Goal: Task Accomplishment & Management: Complete application form

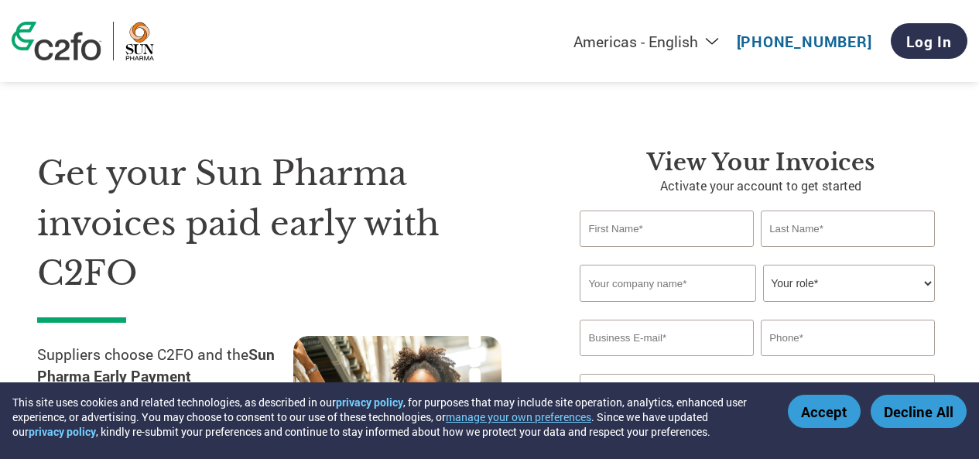
select select "en-[GEOGRAPHIC_DATA]"
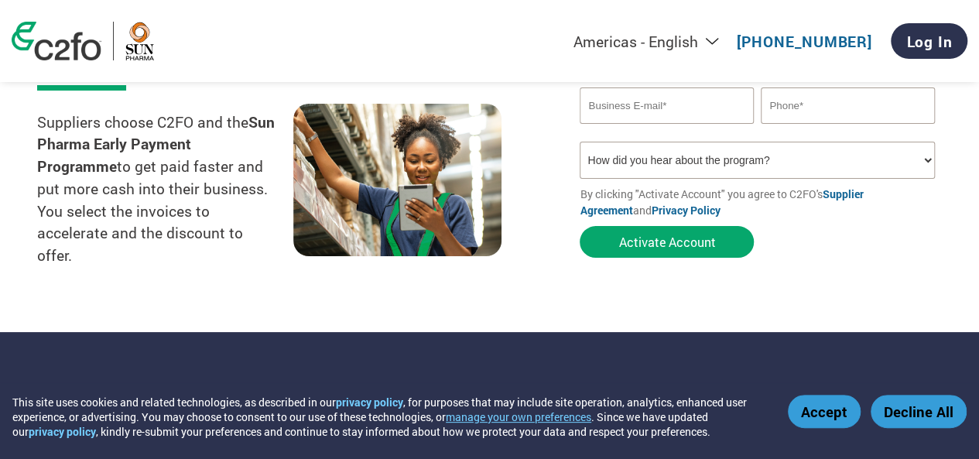
scroll to position [77, 0]
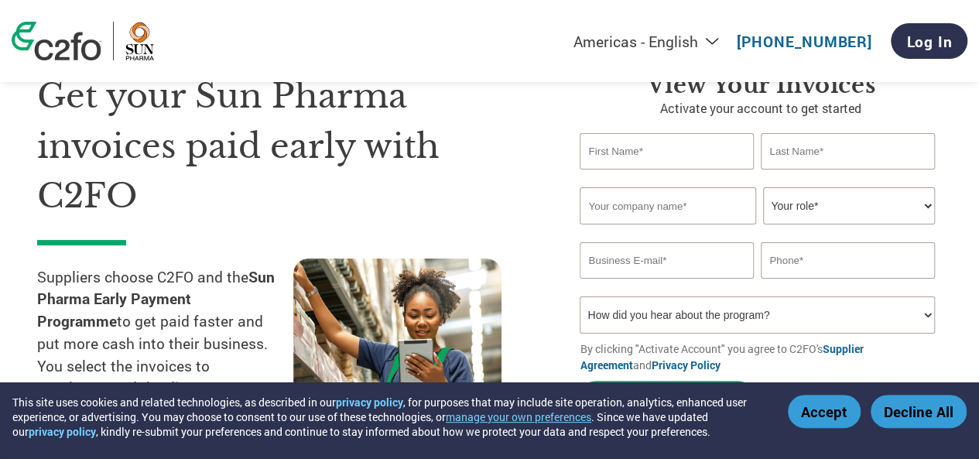
click at [670, 156] on input "text" at bounding box center [666, 151] width 173 height 36
type input "[PERSON_NAME]"
type input "Imedic Medical Solutions Private Limited"
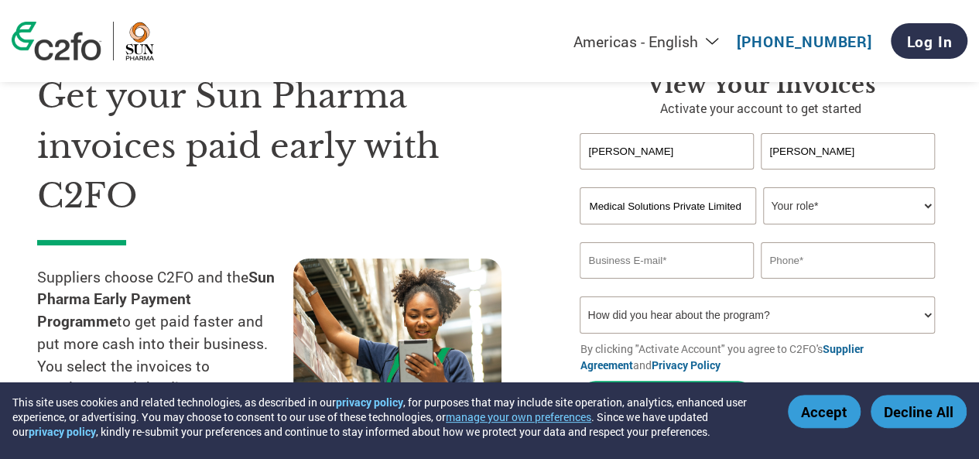
scroll to position [0, 0]
click at [842, 213] on select "Your role* CFO Controller Credit Manager Finance Director Treasurer CEO Preside…" at bounding box center [848, 205] width 171 height 37
select select "ACCOUNTS_RECEIVABLE"
click at [763, 188] on select "Your role* CFO Controller Credit Manager Finance Director Treasurer CEO Preside…" at bounding box center [848, 205] width 171 height 37
click at [646, 267] on input "email" at bounding box center [666, 260] width 173 height 36
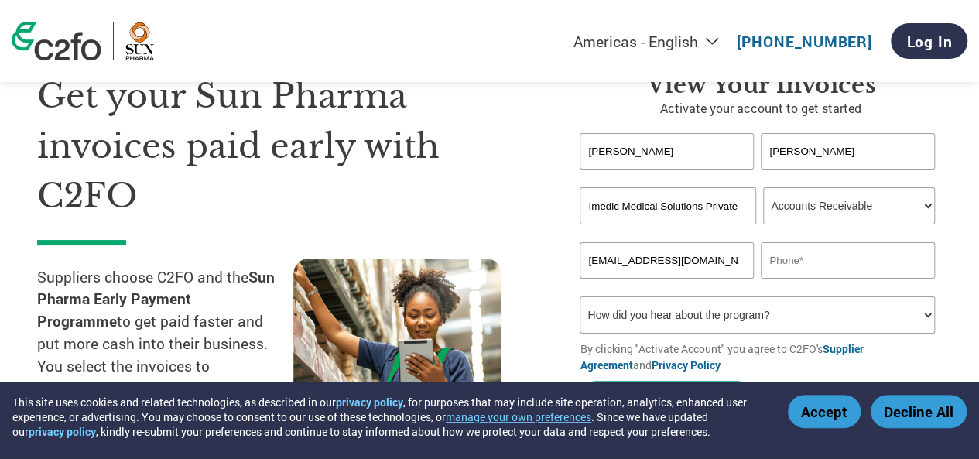
scroll to position [0, 2]
type input "[EMAIL_ADDRESS][DOMAIN_NAME]"
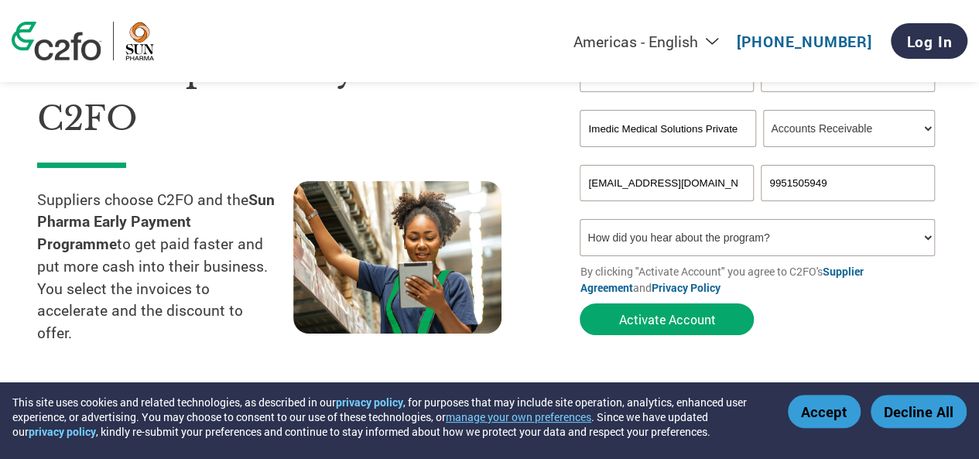
type input "9951505949"
click at [705, 244] on select "How did you hear about the program? Received a letter Email Social Media Online…" at bounding box center [757, 237] width 355 height 37
select select "Email"
click at [580, 221] on select "How did you hear about the program? Received a letter Email Social Media Online…" at bounding box center [757, 237] width 355 height 37
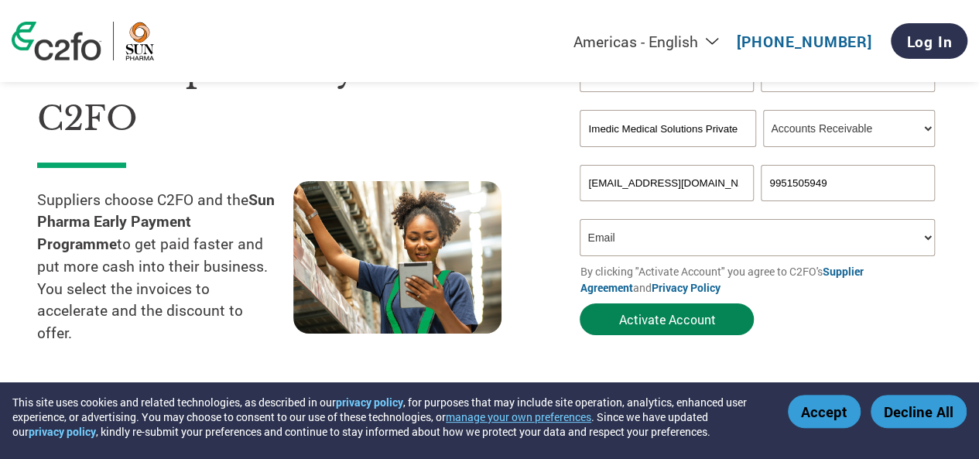
click at [670, 321] on button "Activate Account" at bounding box center [667, 320] width 174 height 32
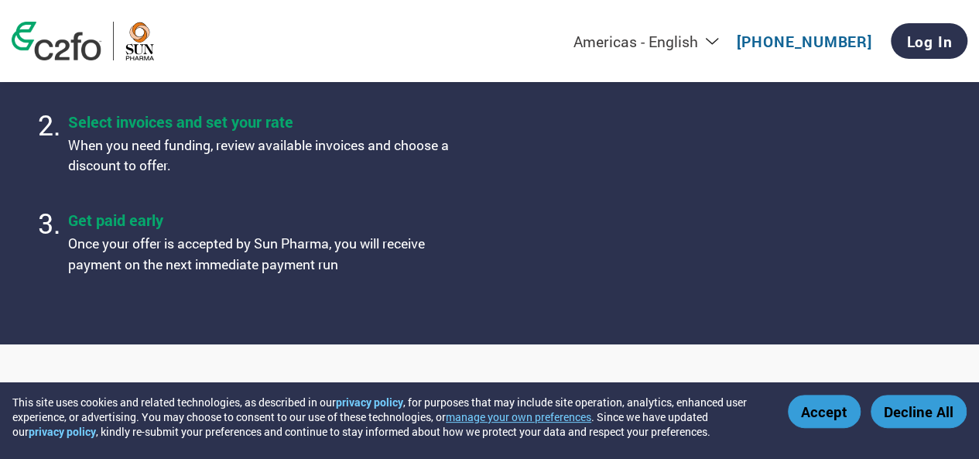
scroll to position [843, 0]
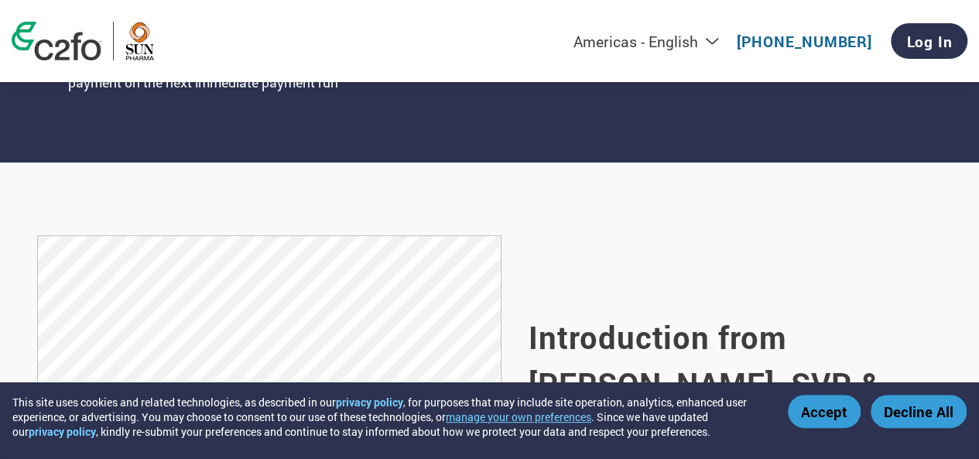
select select "en-[GEOGRAPHIC_DATA]"
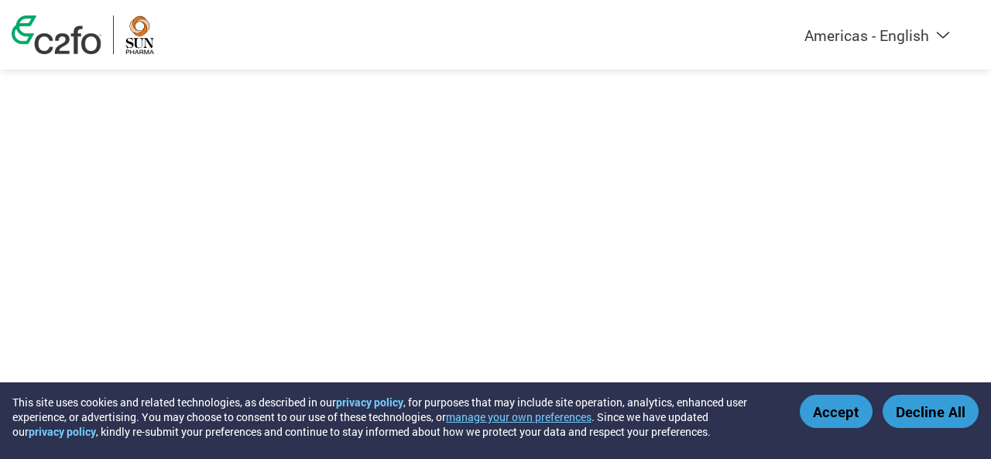
select select "en-[GEOGRAPHIC_DATA]"
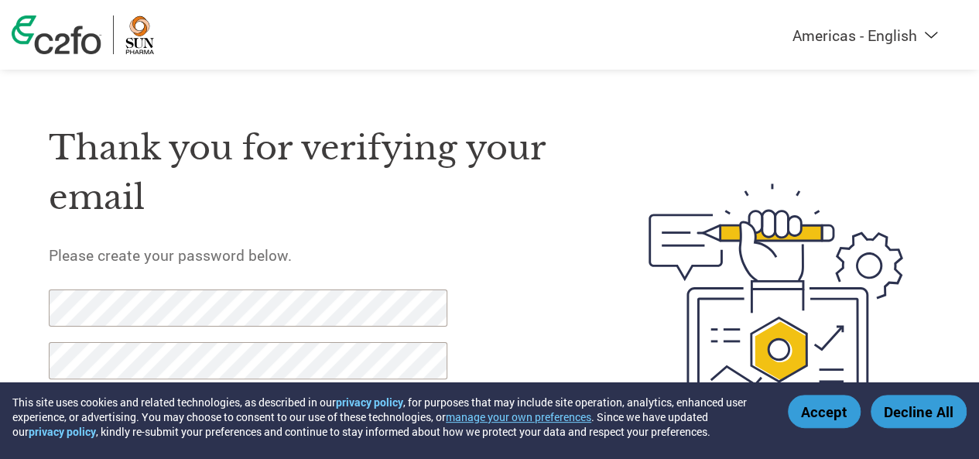
click at [828, 401] on button "Accept" at bounding box center [824, 411] width 73 height 33
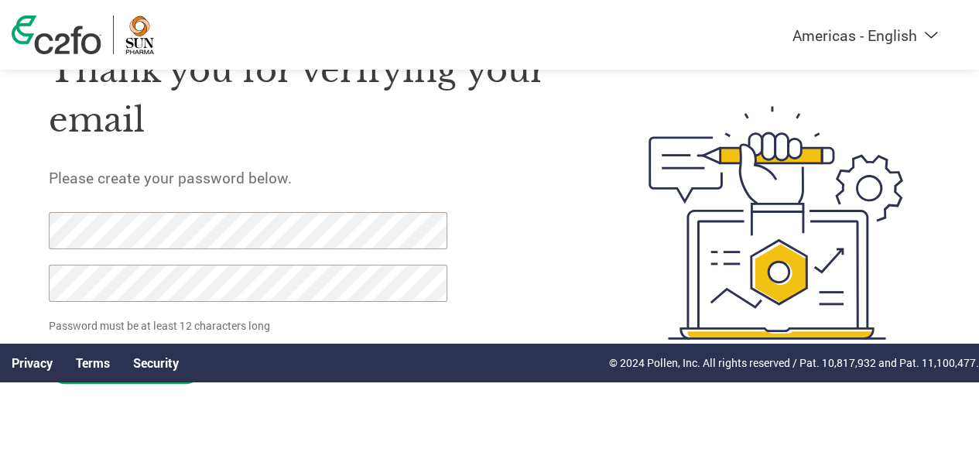
scroll to position [79, 0]
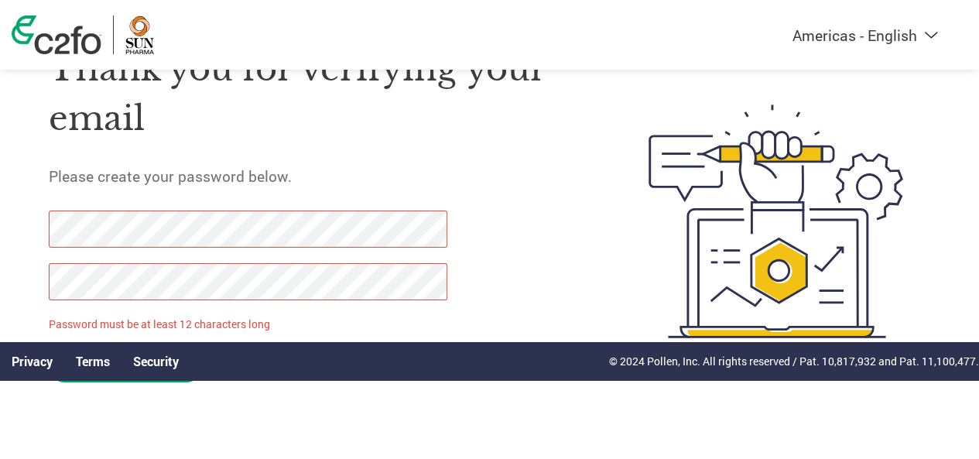
drag, startPoint x: 116, startPoint y: 382, endPoint x: 0, endPoint y: 215, distance: 203.0
click at [0, 215] on div "Thank you for verifying your email Please create your password below. Password …" at bounding box center [489, 222] width 979 height 400
drag, startPoint x: 225, startPoint y: 439, endPoint x: 182, endPoint y: 399, distance: 58.6
click at [221, 435] on html "This site uses cookies and related technologies, as described in our privacy po…" at bounding box center [489, 190] width 979 height 539
click at [135, 379] on div "Privacy Terms Security © 2024 Pollen, Inc. All rights reserved / Pat. 10,817,93…" at bounding box center [489, 361] width 979 height 38
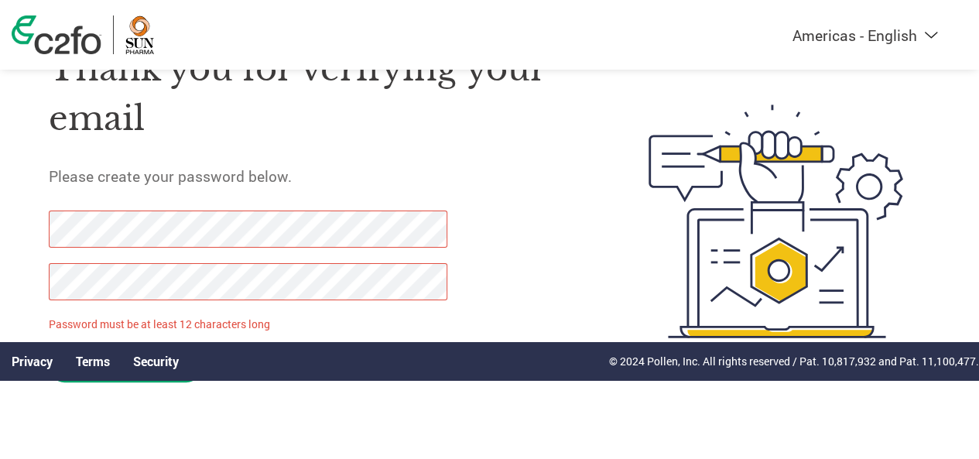
click at [133, 383] on form "Password must be at least 12 characters long Set Password Need help? Contact Su…" at bounding box center [260, 301] width 423 height 180
click at [133, 380] on div "Privacy Terms Security © 2024 Pollen, Inc. All rights reserved / Pat. 10,817,93…" at bounding box center [489, 361] width 979 height 38
click at [0, 212] on div "Thank you for verifying your email Please create your password below. Password …" at bounding box center [489, 222] width 979 height 400
click at [0, 272] on div "Thank you for verifying your email Please create your password below. Password …" at bounding box center [489, 222] width 979 height 400
click at [96, 363] on link "Terms" at bounding box center [93, 361] width 34 height 16
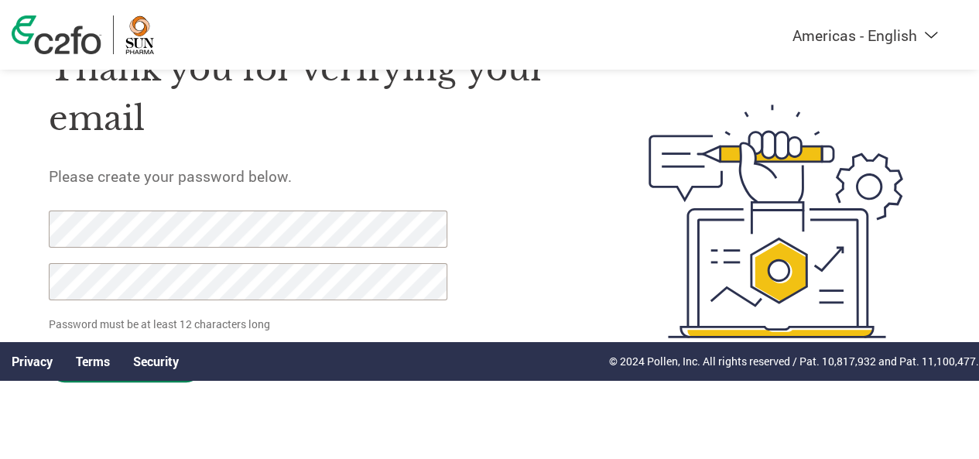
click at [129, 382] on input "Set Password" at bounding box center [125, 367] width 153 height 32
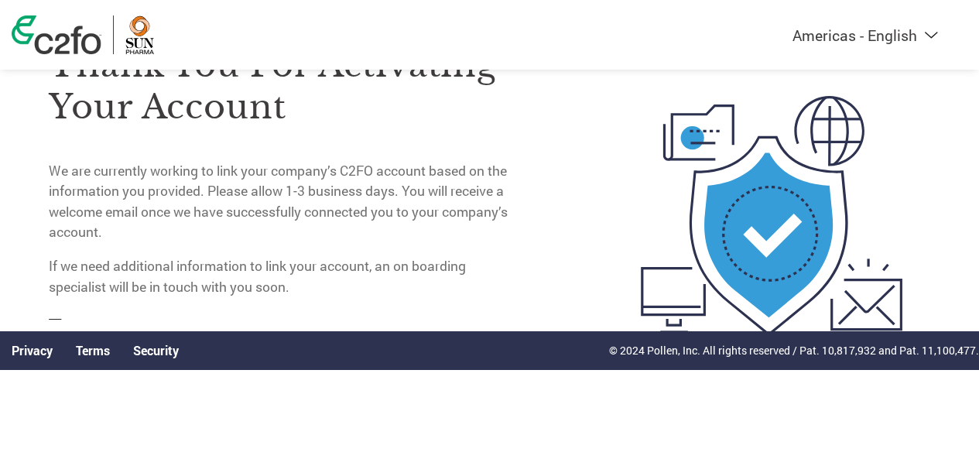
scroll to position [0, 0]
